Goal: Task Accomplishment & Management: Manage account settings

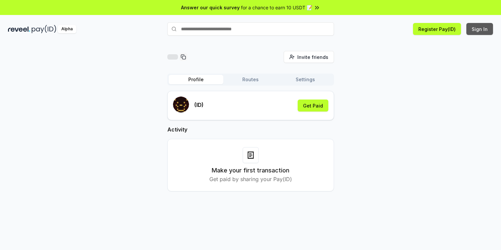
click at [476, 29] on button "Sign In" at bounding box center [480, 29] width 27 height 12
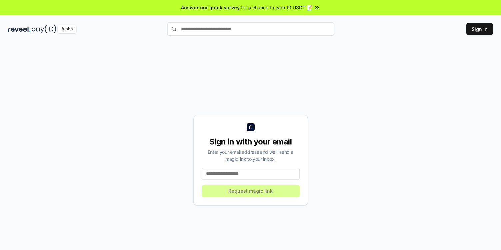
click at [244, 175] on input at bounding box center [251, 174] width 98 height 12
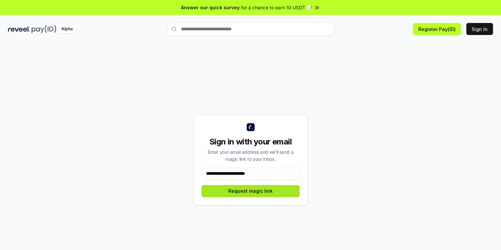
type input "**********"
click at [248, 189] on button "Request magic link" at bounding box center [251, 191] width 98 height 12
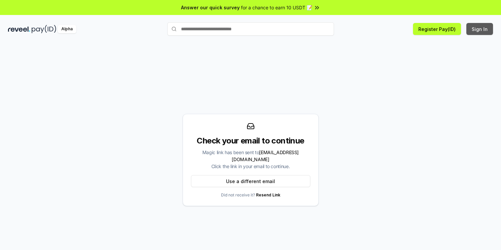
click at [484, 30] on button "Sign In" at bounding box center [480, 29] width 27 height 12
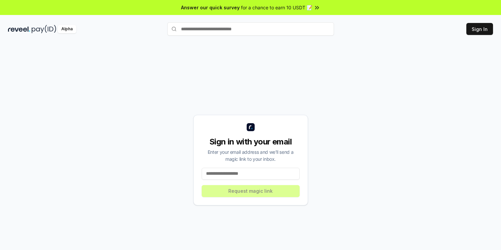
click at [277, 171] on input at bounding box center [251, 174] width 98 height 12
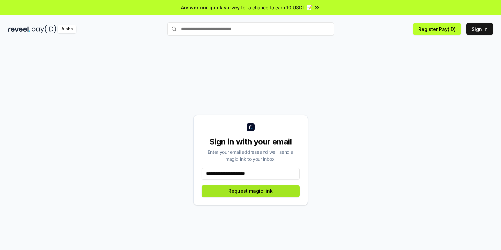
type input "**********"
click at [273, 188] on button "Request magic link" at bounding box center [251, 191] width 98 height 12
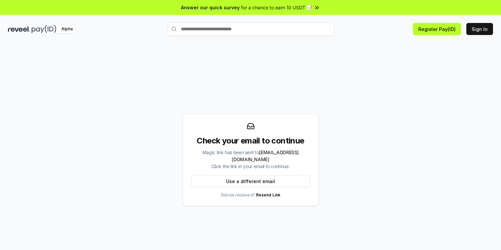
drag, startPoint x: 278, startPoint y: 237, endPoint x: 226, endPoint y: 82, distance: 163.2
click at [279, 237] on div "Check your email to continue Magic link has been sent to q1051512559@outlook.co…" at bounding box center [250, 160] width 485 height 218
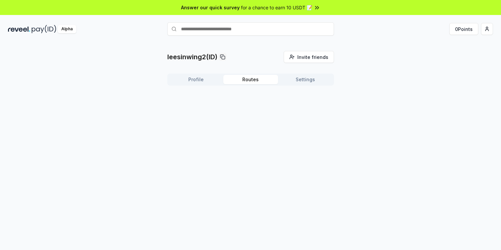
click at [257, 82] on button "Routes" at bounding box center [250, 79] width 55 height 9
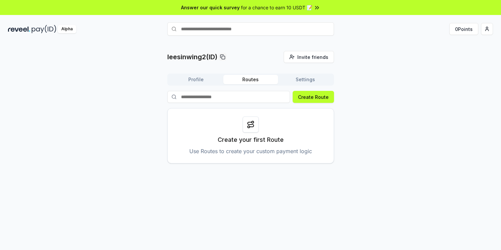
click at [314, 78] on button "Settings" at bounding box center [305, 79] width 55 height 9
click at [276, 79] on button "Routes" at bounding box center [250, 79] width 55 height 9
click at [248, 124] on icon at bounding box center [251, 125] width 8 height 8
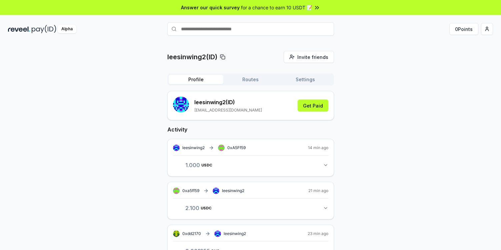
click at [201, 83] on button "Profile" at bounding box center [196, 79] width 55 height 9
click at [318, 166] on button "1.000 USDC 1 USDC" at bounding box center [250, 165] width 155 height 11
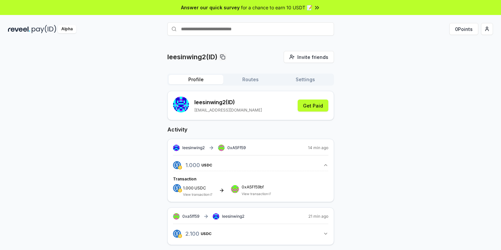
click at [318, 166] on button "1.000 USDC 1 USDC" at bounding box center [250, 165] width 155 height 11
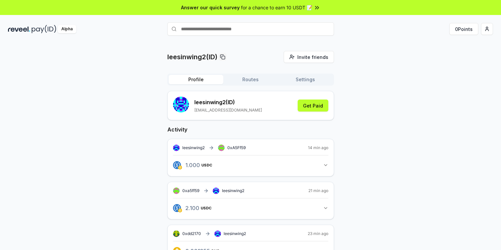
drag, startPoint x: 426, startPoint y: 116, endPoint x: 411, endPoint y: 115, distance: 15.0
click at [426, 116] on div "leesinwing2(ID) Invite friends Invite Profile Routes Settings leesinwing2 (ID) …" at bounding box center [250, 162] width 485 height 222
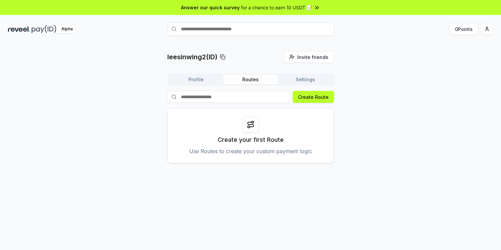
click at [240, 79] on button "Routes" at bounding box center [250, 79] width 55 height 9
click at [296, 79] on button "Settings" at bounding box center [305, 79] width 55 height 9
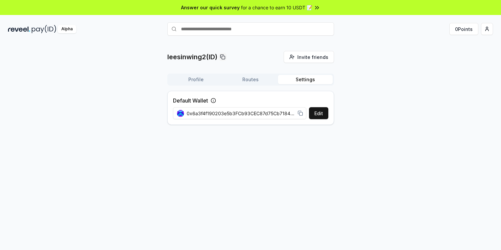
click at [263, 74] on div "Profile Routes Settings" at bounding box center [250, 80] width 167 height 12
click at [260, 78] on button "Routes" at bounding box center [250, 79] width 55 height 9
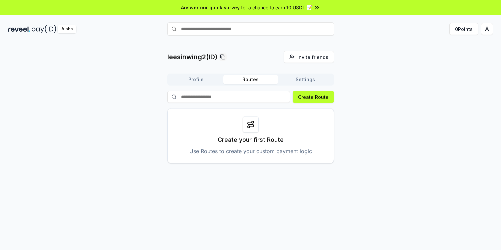
click at [253, 122] on icon at bounding box center [251, 125] width 8 height 8
click at [314, 99] on button "Create Route" at bounding box center [313, 97] width 41 height 12
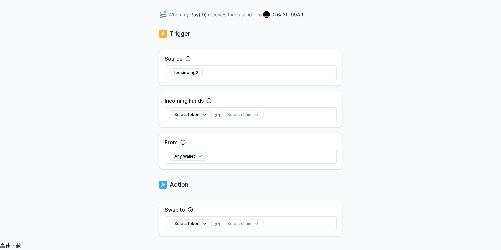
scroll to position [133, 0]
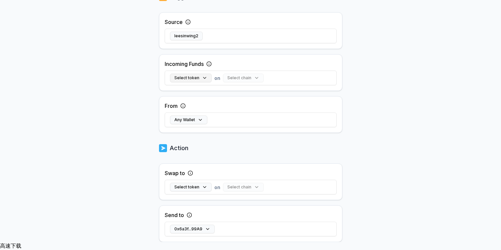
click at [199, 82] on button "Select token" at bounding box center [191, 78] width 42 height 9
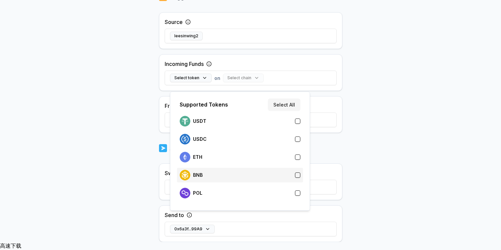
drag, startPoint x: 274, startPoint y: 181, endPoint x: 282, endPoint y: 175, distance: 10.5
click at [274, 181] on div "BNB" at bounding box center [240, 175] width 126 height 15
click at [297, 138] on button "button" at bounding box center [297, 139] width 5 height 5
click at [375, 153] on body "Answer our quick survey for a chance to earn 10 USDT 📝 Alpha 0 Points Back Crea…" at bounding box center [250, 117] width 501 height 250
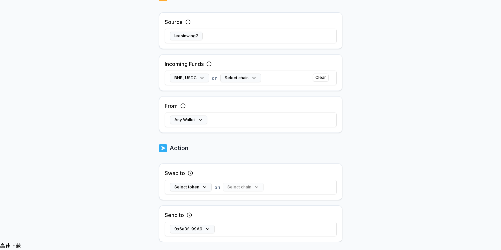
click at [239, 192] on div "Select chain" at bounding box center [243, 187] width 41 height 9
click at [192, 192] on button "Select token" at bounding box center [191, 187] width 42 height 9
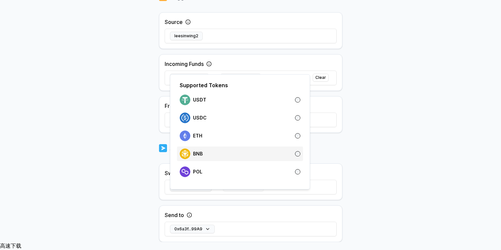
click at [233, 156] on div "BNB" at bounding box center [240, 154] width 121 height 11
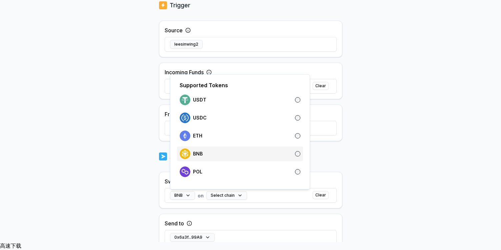
scroll to position [142, 0]
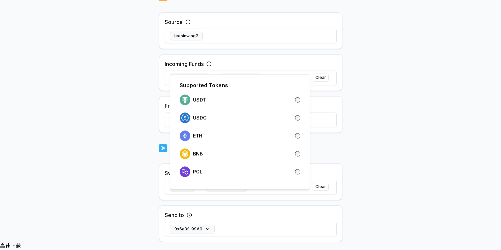
drag, startPoint x: 285, startPoint y: 207, endPoint x: 281, endPoint y: 208, distance: 4.4
click at [283, 200] on div "Swap to BNB on Select chain Clear" at bounding box center [250, 182] width 183 height 37
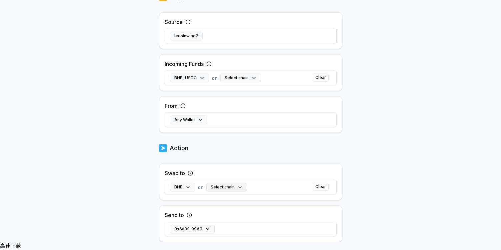
click at [230, 192] on button "Select chain" at bounding box center [226, 187] width 41 height 9
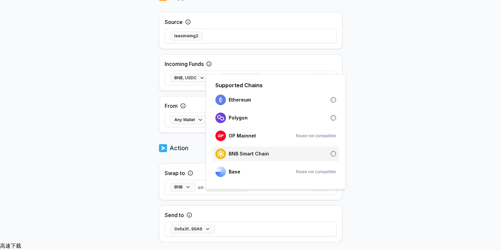
click at [302, 158] on div "BNB Smart Chain" at bounding box center [275, 154] width 121 height 11
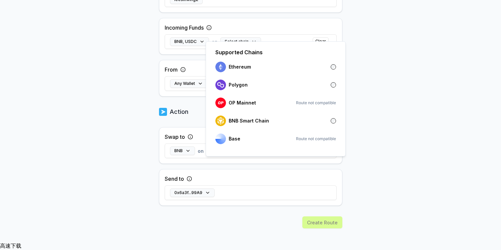
scroll to position [188, 0]
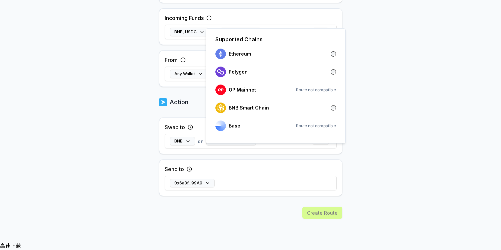
click at [225, 191] on div "0x6a3f...99A9" at bounding box center [251, 183] width 172 height 19
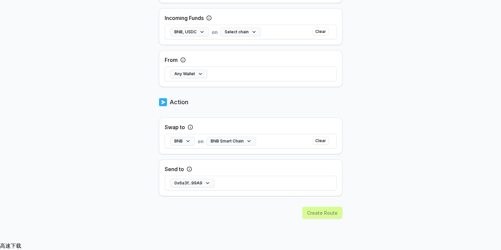
click at [254, 216] on div "Create Route" at bounding box center [250, 224] width 183 height 35
click at [233, 189] on div "0x6a3f...99A9" at bounding box center [251, 183] width 172 height 19
click at [211, 188] on button "0x6a3f...99A9" at bounding box center [192, 183] width 45 height 9
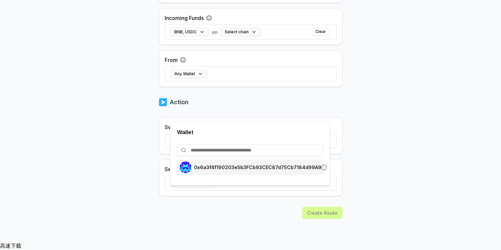
click at [224, 165] on p "0x6a3f4f190203e5b3FCb93CEC87d75Cb7184d99A9" at bounding box center [257, 167] width 127 height 5
drag, startPoint x: 244, startPoint y: 204, endPoint x: 254, endPoint y: 209, distance: 11.2
click at [244, 204] on div "Back Create Route ******** When my Pay(ID) receives BNB , USDC on swap to BNB o…" at bounding box center [250, 48] width 183 height 387
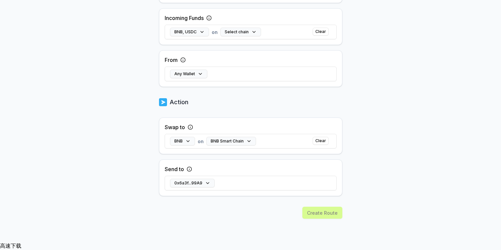
click at [325, 221] on div "Create Route" at bounding box center [250, 224] width 183 height 35
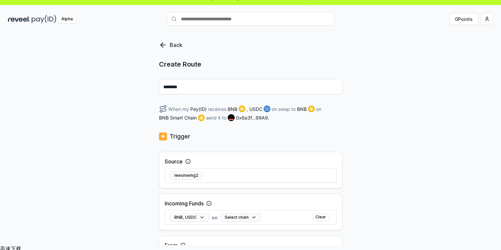
scroll to position [0, 0]
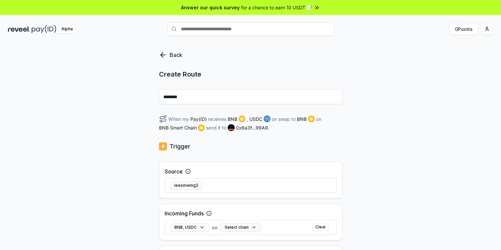
click at [376, 83] on div "Back Create Route ******** When my Pay(ID) receives BNB , USDC on swap to BNB o…" at bounding box center [250, 154] width 501 height 232
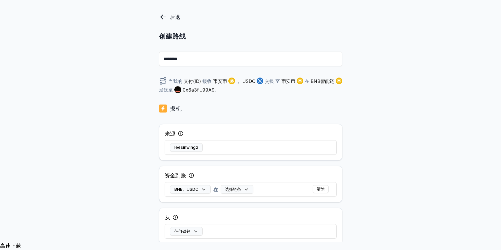
scroll to position [33, 0]
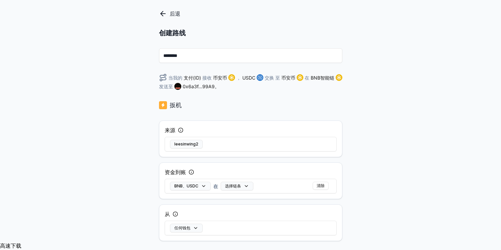
click at [161, 16] on icon at bounding box center [162, 13] width 2 height 5
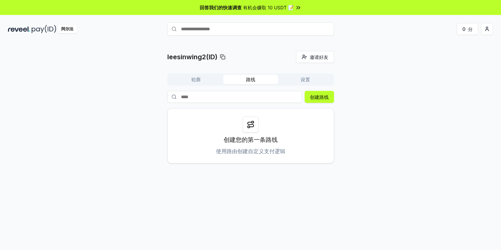
click at [414, 81] on div "leesinwing2(ID) 邀请好友 邀请 轮廓 路线 设置 创建路线 创建您的第一条路线 使用路由创建自定义支付逻辑" at bounding box center [250, 107] width 485 height 113
click at [328, 80] on button "设置" at bounding box center [305, 79] width 55 height 9
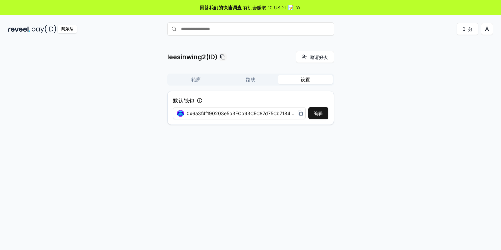
click at [279, 113] on font "0x6a3f4f190203e5b3FCb93CEC87d75Cb7184d99A9" at bounding box center [246, 114] width 119 height 6
click at [387, 83] on div "leesinwing2(ID) 邀请好友 邀请 轮廓 路线 设置 默认钱包 编辑 0x6a3f4f190203e5b3FCb93CEC87d75Cb7184d…" at bounding box center [250, 90] width 485 height 79
click at [288, 115] on font "0x6a3f4f190203e5b3FCb93CEC87d75Cb7184d99A9" at bounding box center [246, 114] width 119 height 6
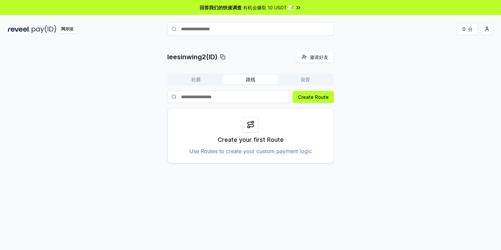
click at [241, 76] on button "路线" at bounding box center [250, 79] width 55 height 9
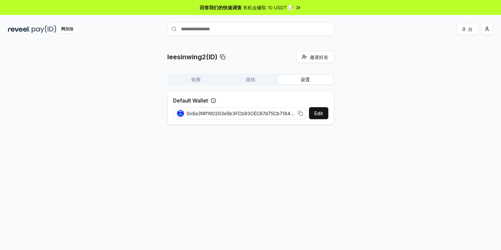
click at [293, 79] on button "设置" at bounding box center [305, 79] width 55 height 9
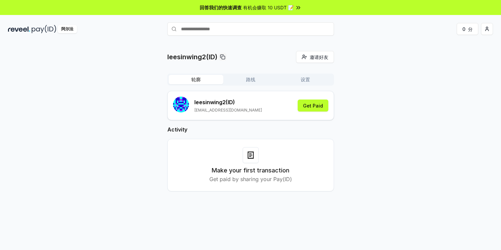
click at [198, 75] on button "轮廓" at bounding box center [196, 79] width 55 height 9
